Goal: Find specific page/section

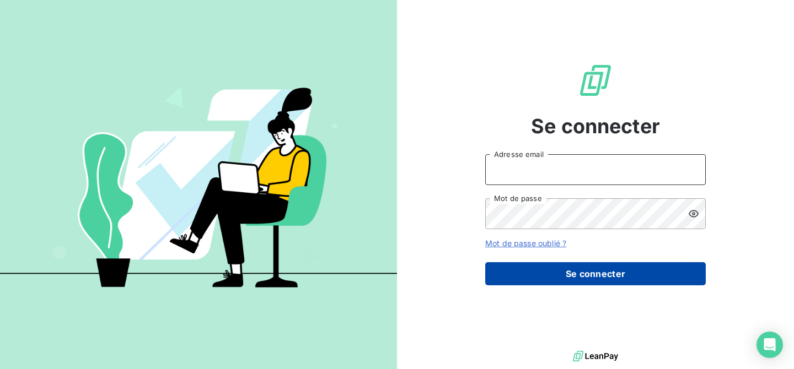
type input "[EMAIL_ADDRESS][DOMAIN_NAME]"
click at [597, 273] on button "Se connecter" at bounding box center [595, 273] width 220 height 23
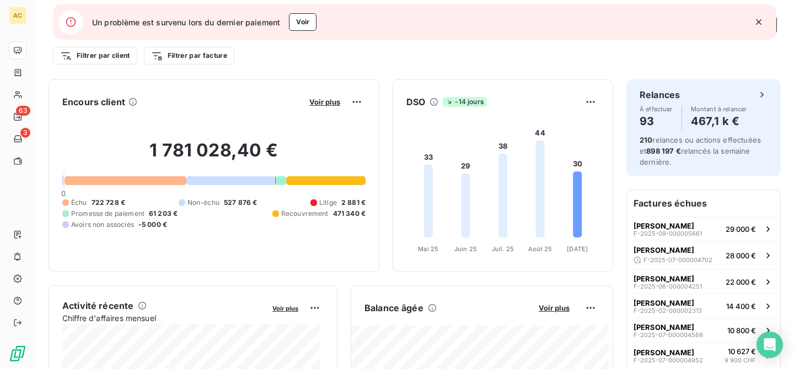
click at [762, 20] on icon "button" at bounding box center [758, 22] width 11 height 11
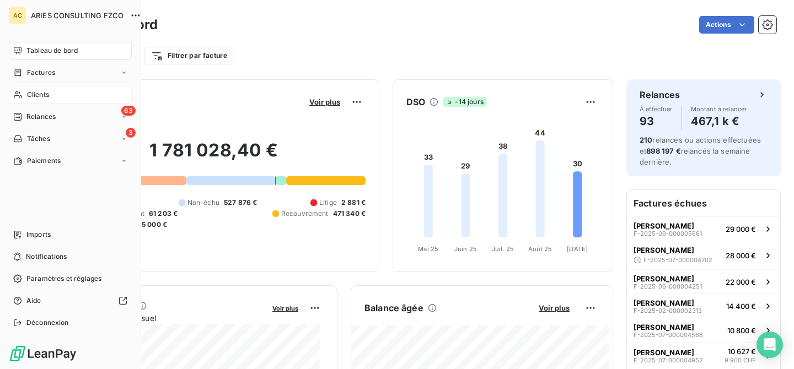
click at [18, 96] on icon at bounding box center [17, 94] width 9 height 9
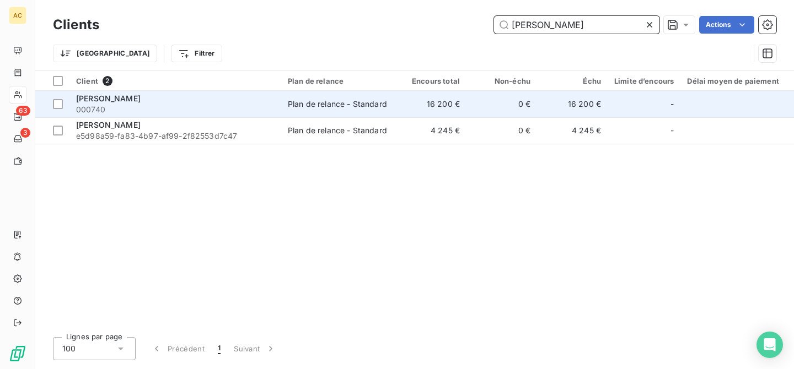
type input "[PERSON_NAME]"
click at [265, 100] on div "[PERSON_NAME]" at bounding box center [175, 98] width 198 height 11
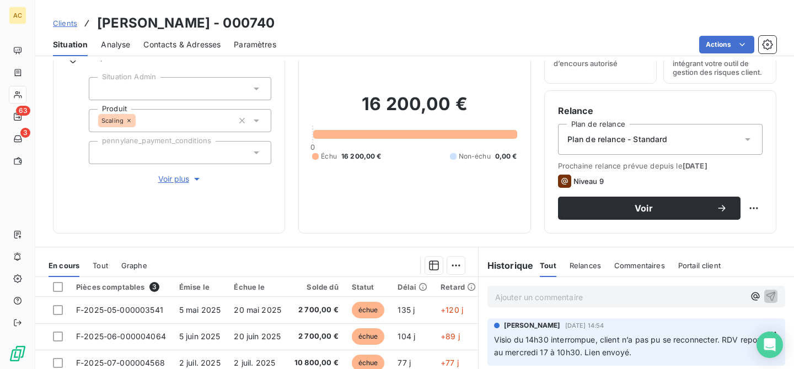
scroll to position [197, 0]
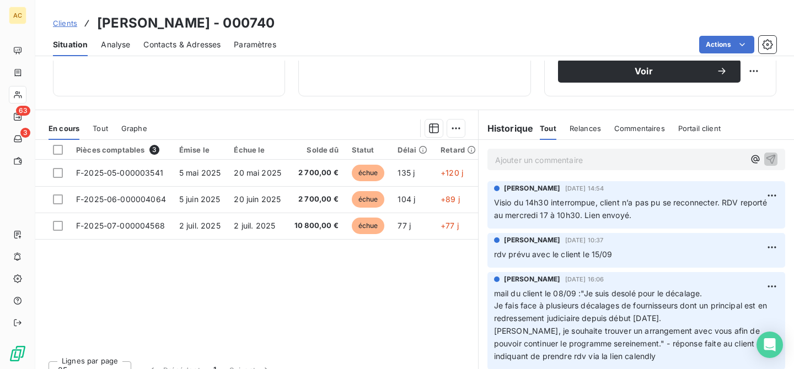
click at [100, 130] on span "Tout" at bounding box center [100, 128] width 15 height 9
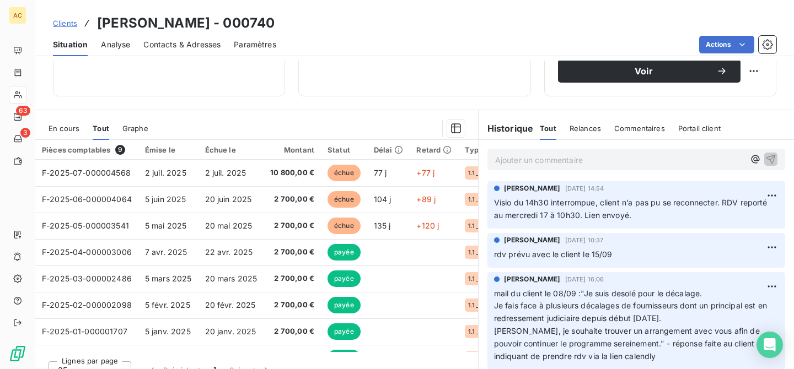
click at [319, 105] on div "Informations client Propriétés Client Situation Admin Produit Scaling pennylane…" at bounding box center [414, 215] width 758 height 309
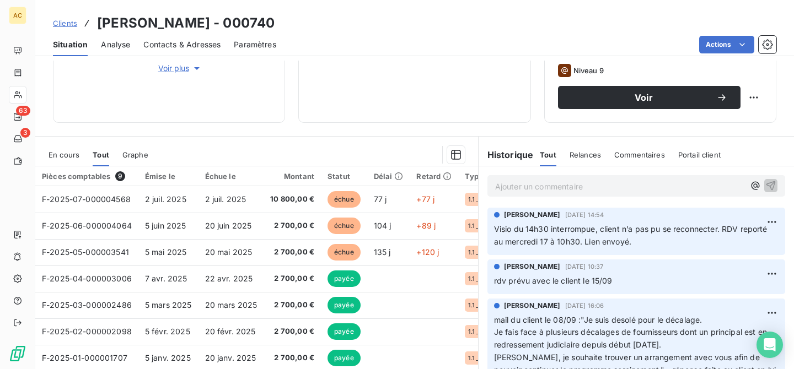
scroll to position [145, 0]
